Goal: Task Accomplishment & Management: Use online tool/utility

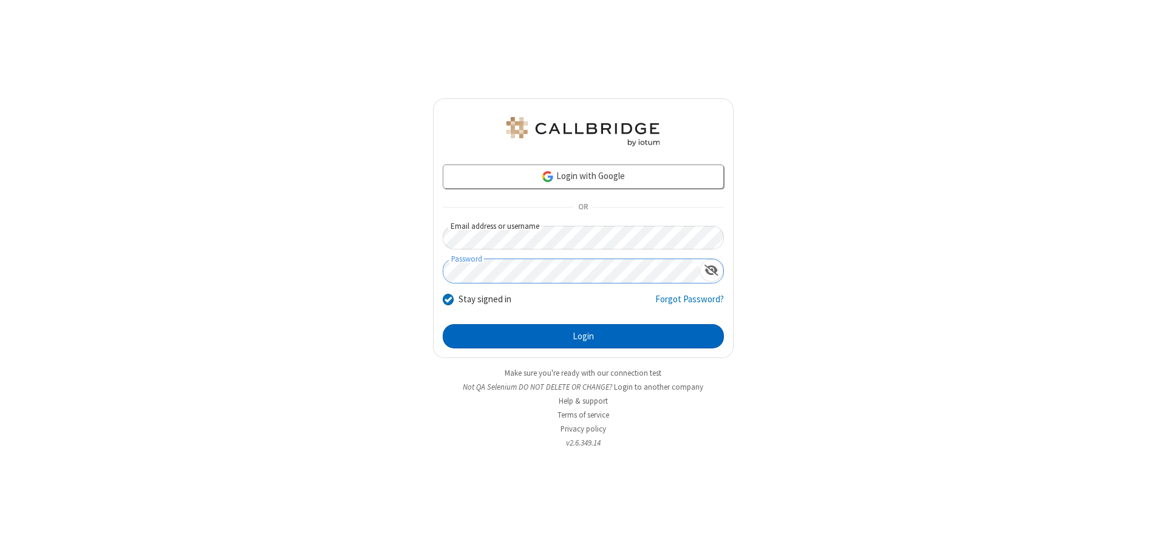
click at [583, 336] on button "Login" at bounding box center [583, 336] width 281 height 24
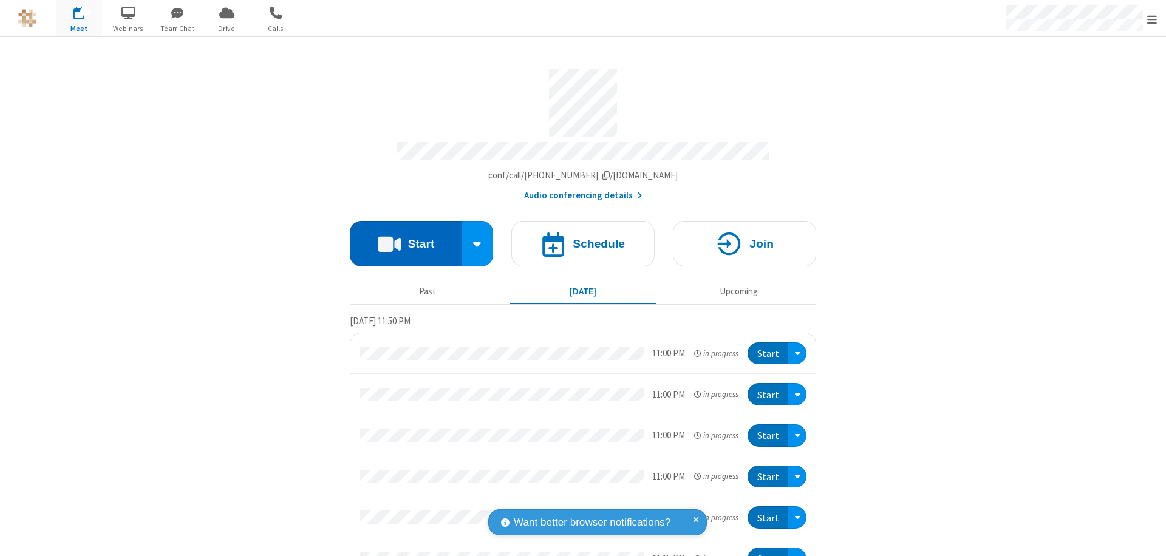
click at [401, 238] on button "Start" at bounding box center [406, 244] width 112 height 46
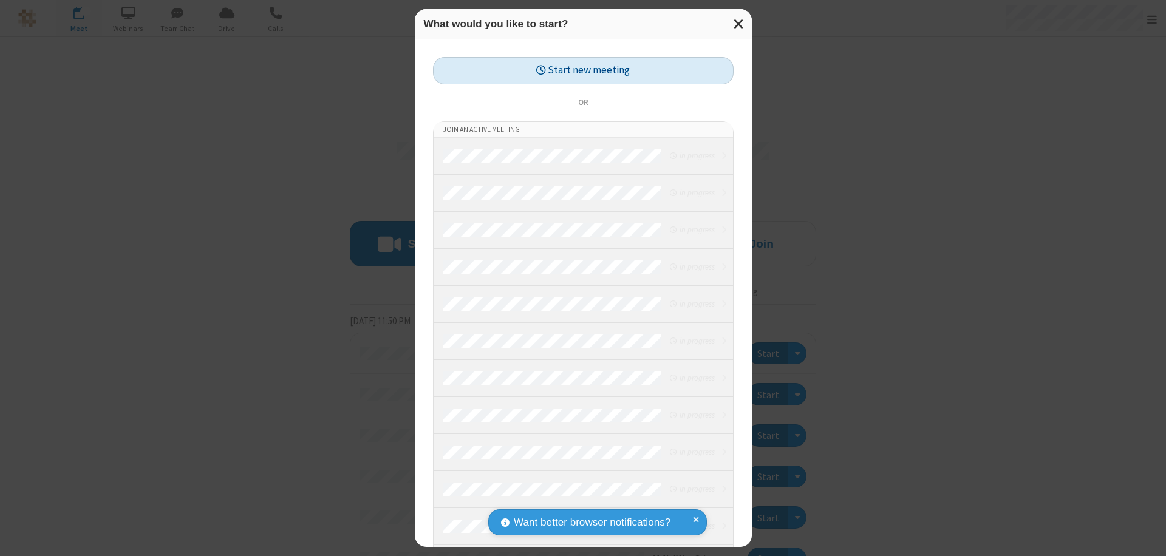
click at [583, 70] on button "Start new meeting" at bounding box center [583, 70] width 301 height 27
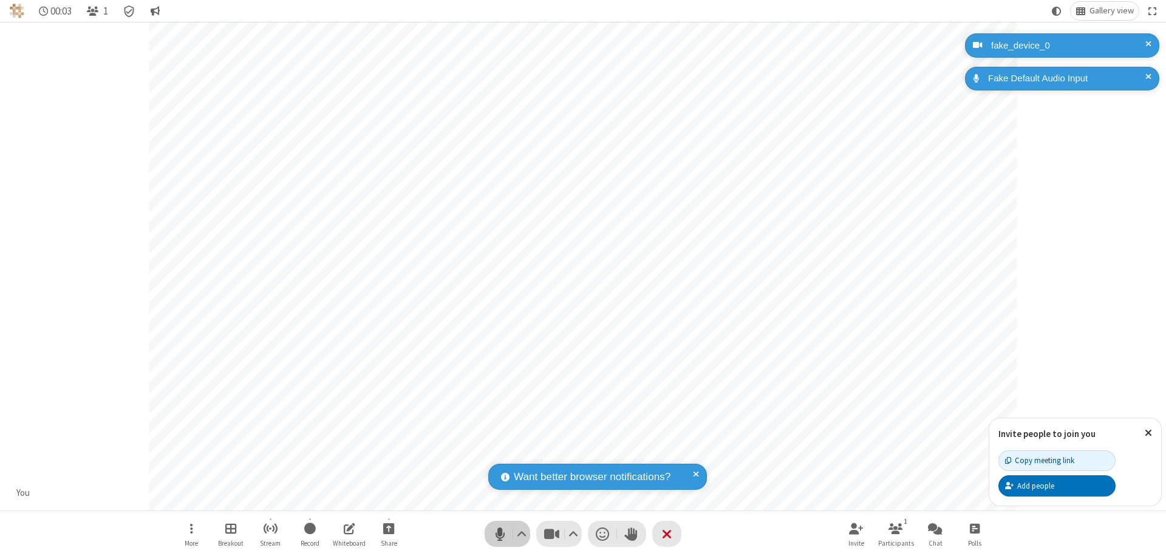
click at [500, 534] on span "Mute (⌘+Shift+A)" at bounding box center [500, 534] width 18 height 18
click at [500, 534] on span "Unmute (⌘+Shift+A)" at bounding box center [500, 534] width 18 height 18
